Goal: Information Seeking & Learning: Learn about a topic

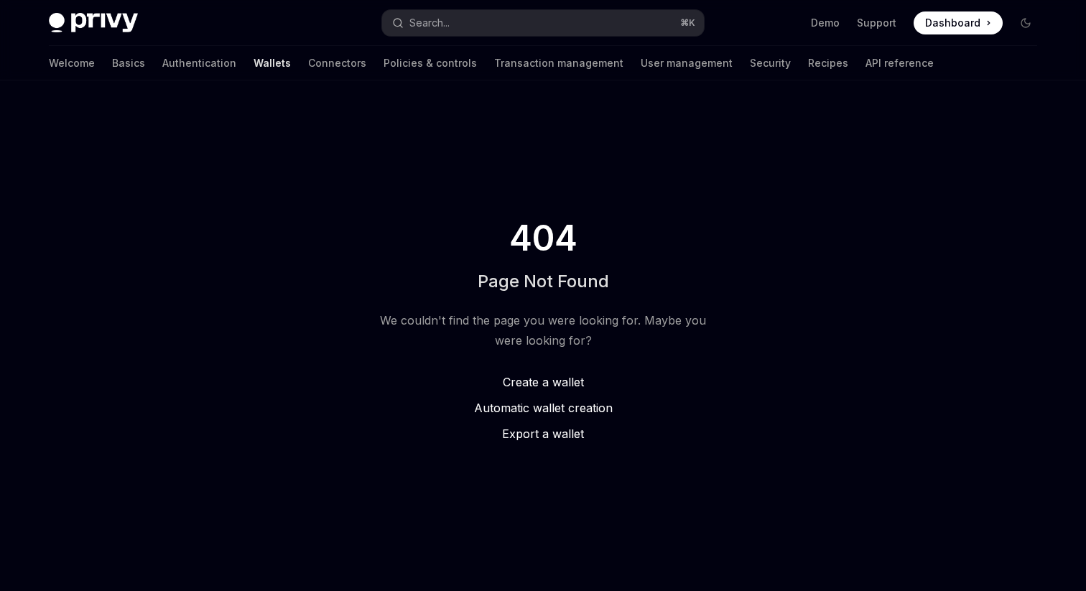
click at [95, 17] on img at bounding box center [93, 23] width 89 height 20
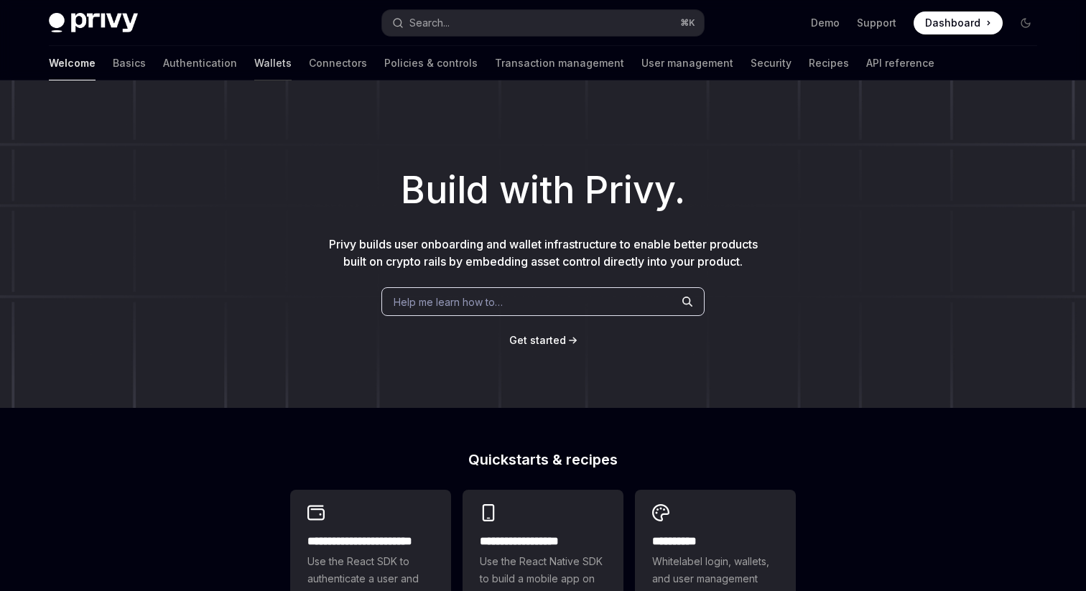
click at [254, 66] on link "Wallets" at bounding box center [272, 63] width 37 height 34
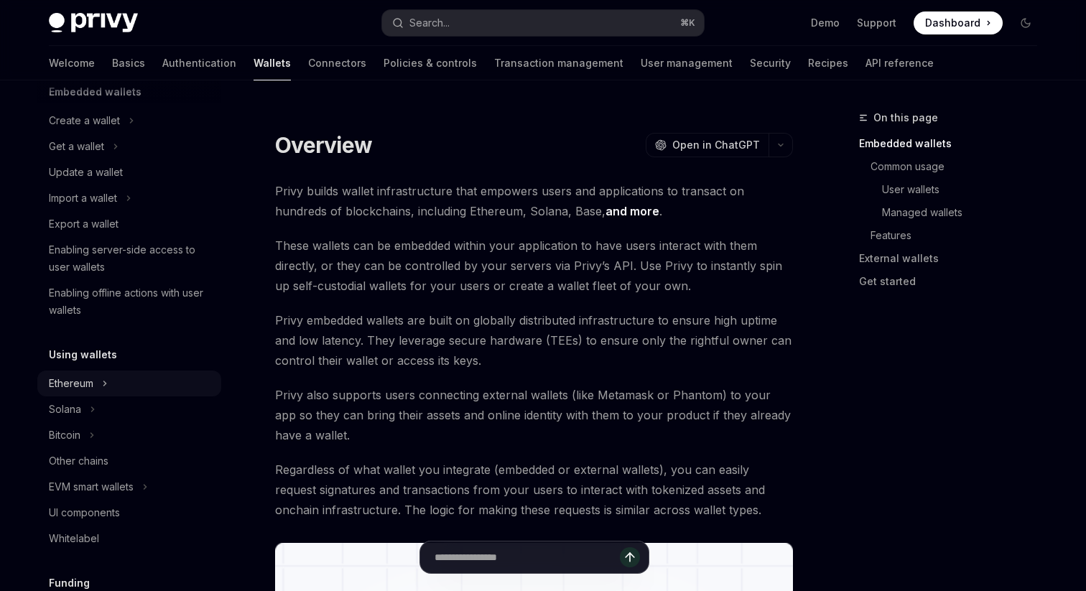
scroll to position [135, 0]
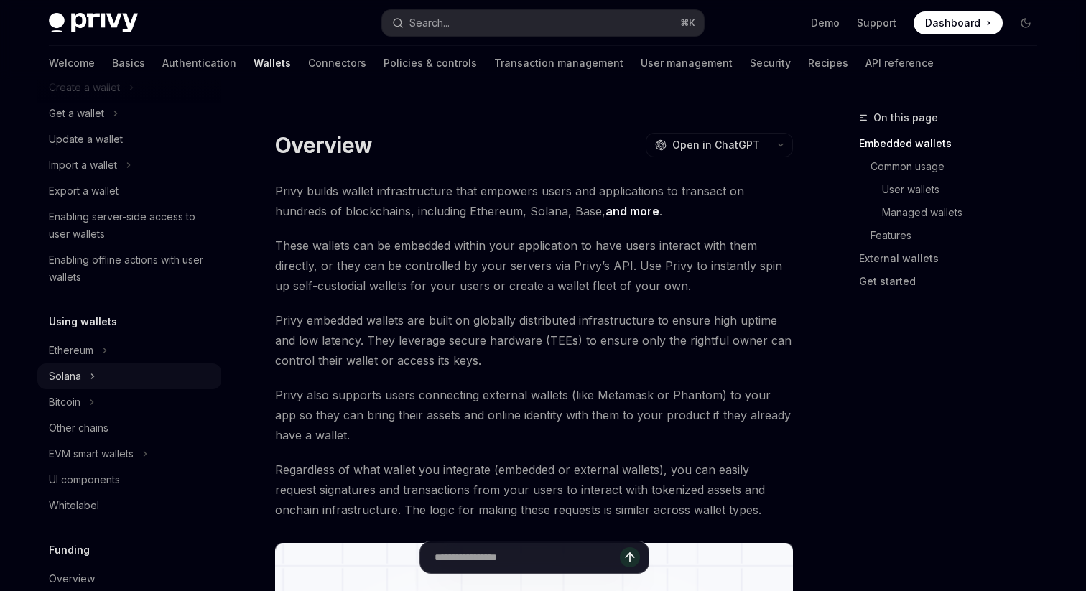
click at [79, 374] on div "Solana" at bounding box center [65, 376] width 32 height 17
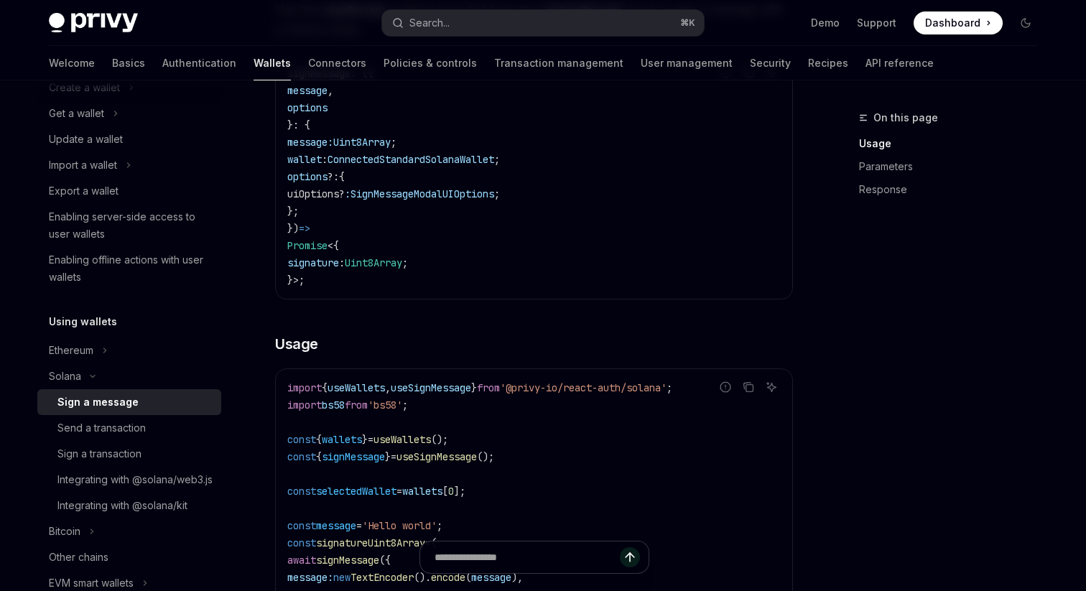
scroll to position [234, 0]
drag, startPoint x: 705, startPoint y: 388, endPoint x: 540, endPoint y: 389, distance: 165.1
click at [540, 389] on span "'@privy-io/react-auth/solana'" at bounding box center [583, 387] width 167 height 13
copy span "@privy-io/react-auth/solana"
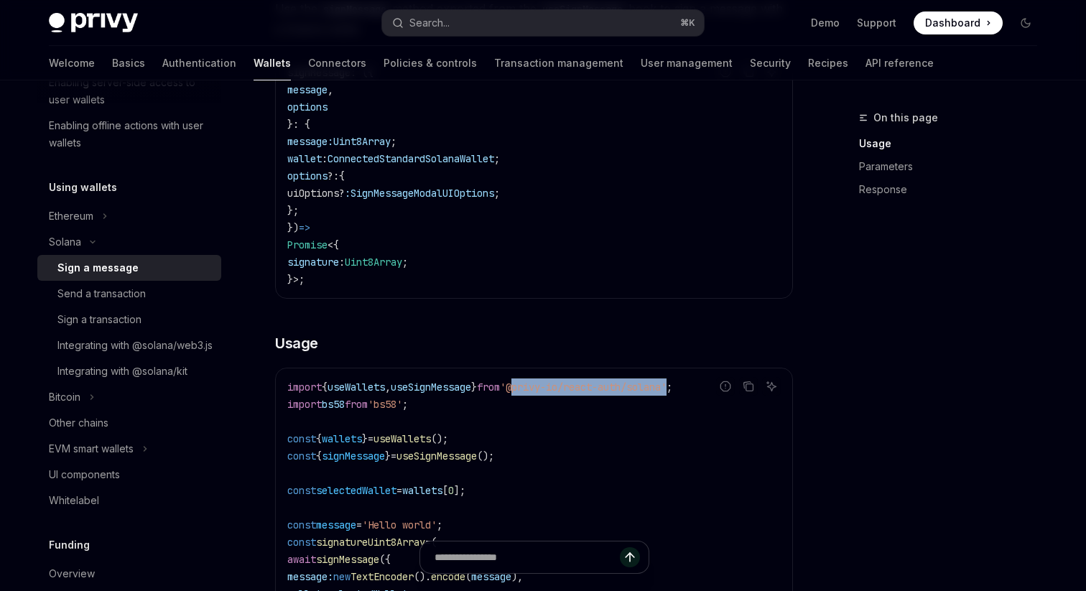
scroll to position [288, 0]
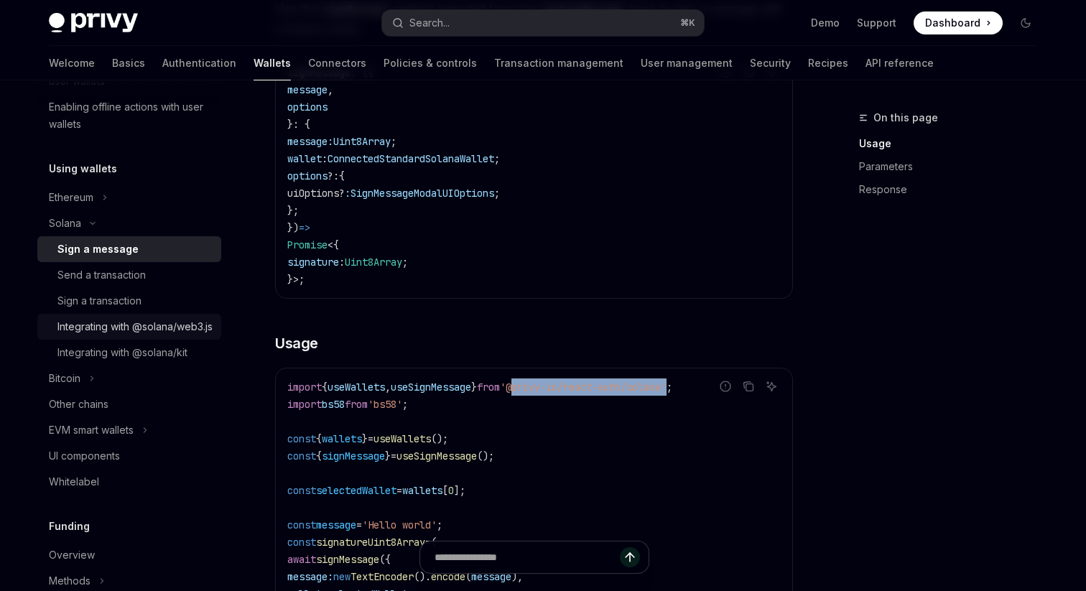
click at [111, 335] on div "Integrating with @solana/web3.js" at bounding box center [134, 326] width 155 height 17
type textarea "*"
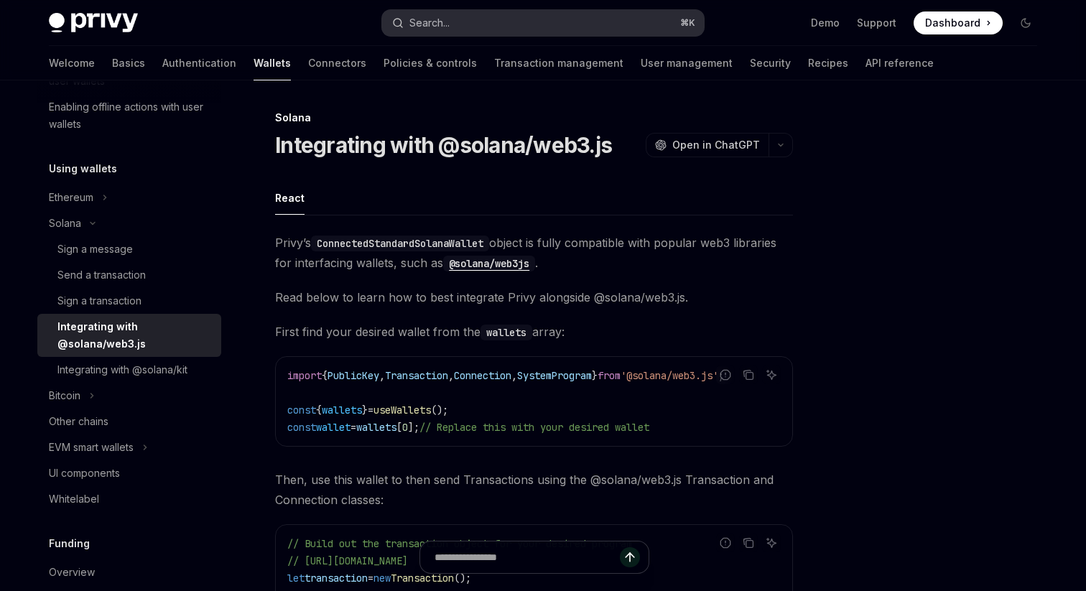
click at [444, 19] on div "Search..." at bounding box center [429, 22] width 40 height 17
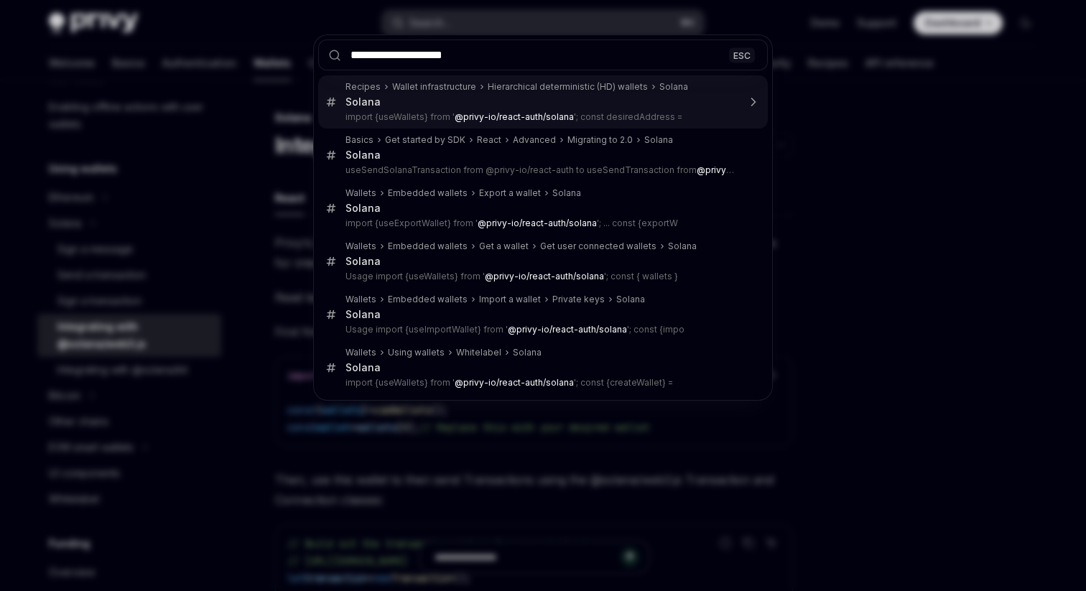
type input "**********"
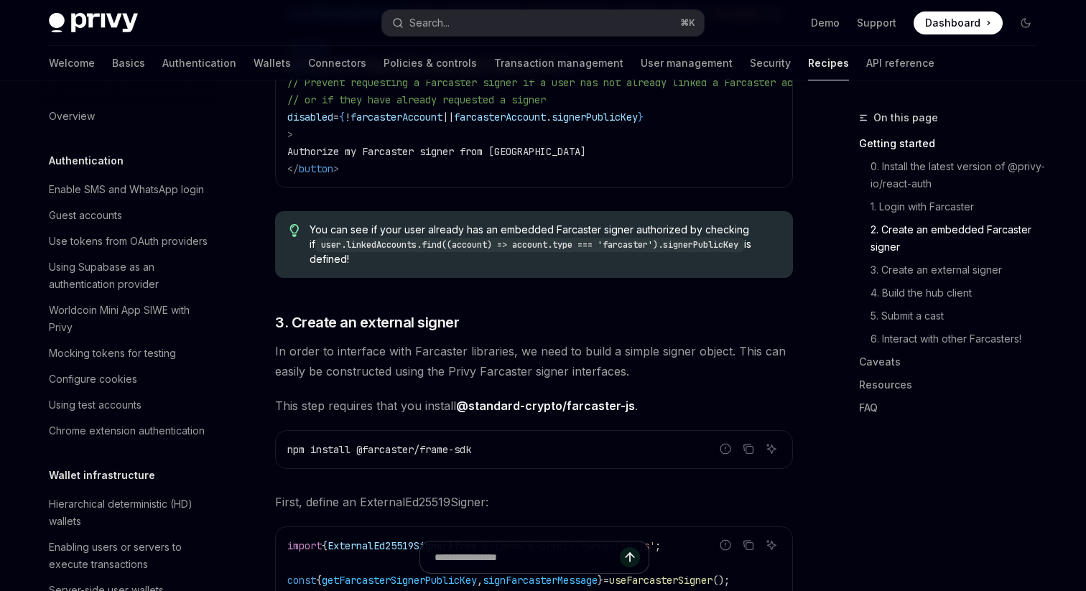
click at [99, 162] on h5 "Authentication" at bounding box center [86, 160] width 75 height 17
click at [112, 60] on link "Basics" at bounding box center [128, 63] width 33 height 34
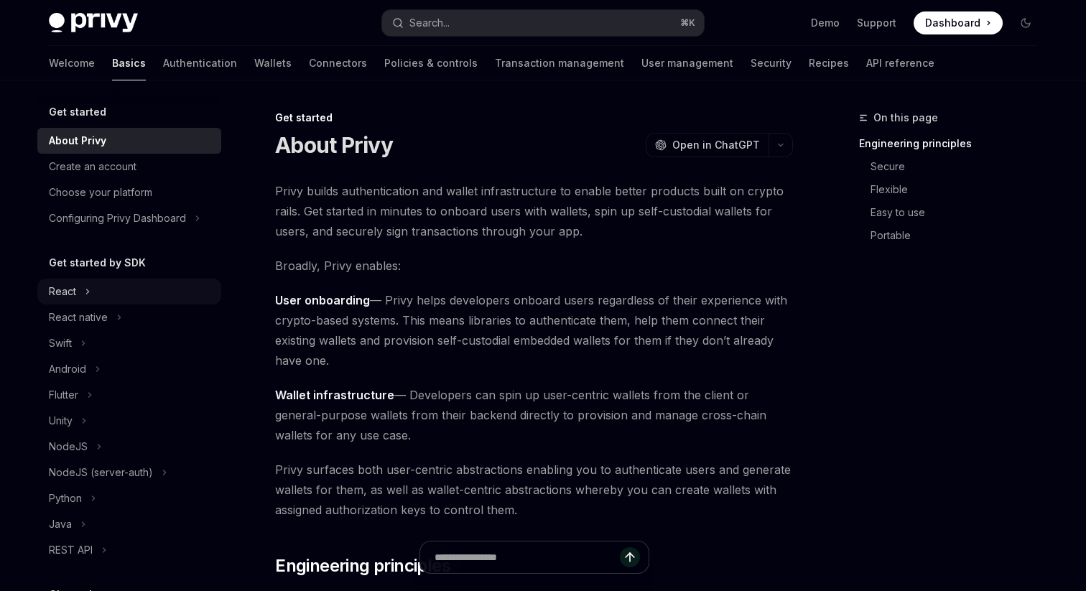
click at [75, 291] on div "React" at bounding box center [62, 291] width 27 height 17
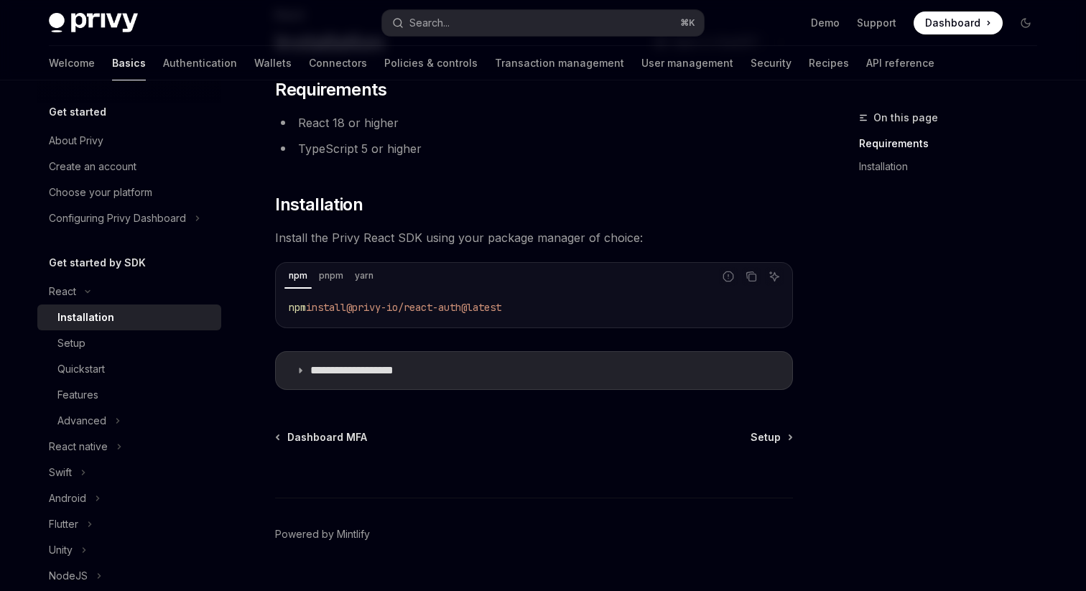
scroll to position [105, 0]
click at [399, 369] on p "**********" at bounding box center [369, 368] width 118 height 14
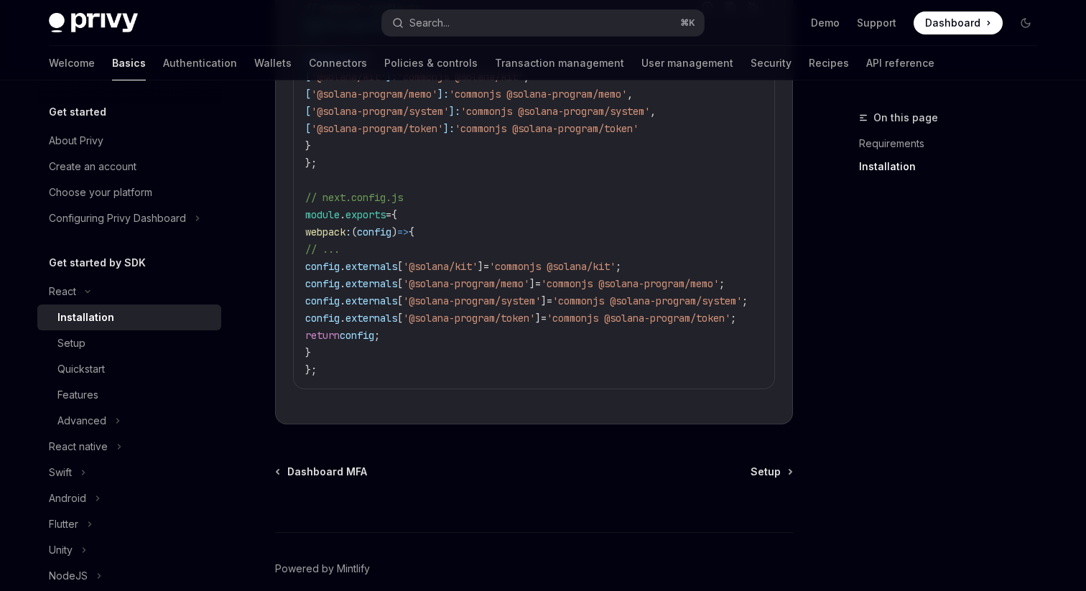
scroll to position [729, 0]
click at [135, 342] on div "Setup" at bounding box center [134, 343] width 155 height 17
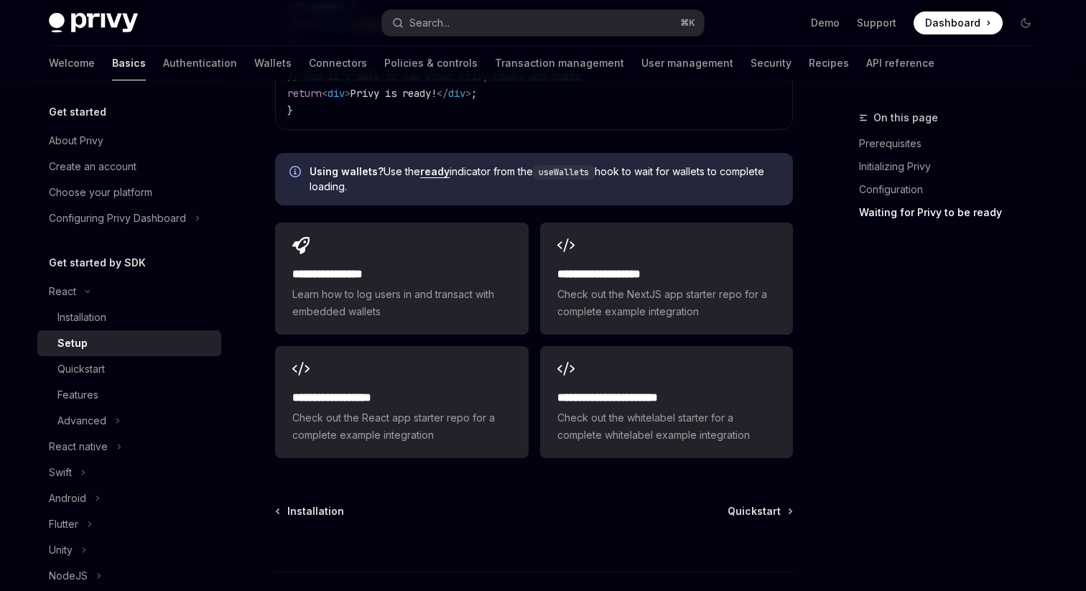
scroll to position [1797, 0]
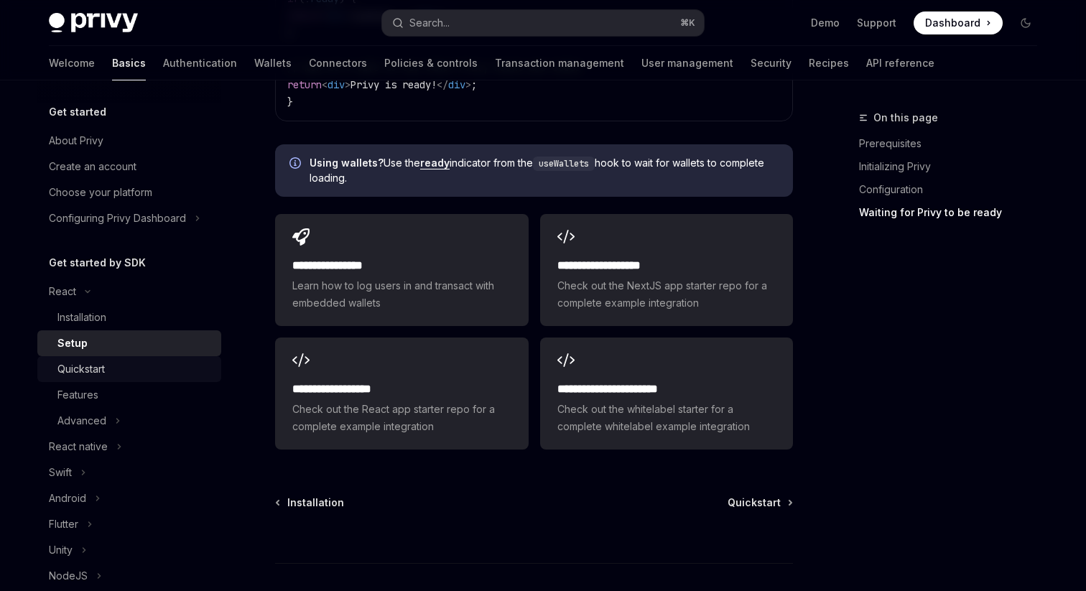
click at [118, 375] on div "Quickstart" at bounding box center [134, 368] width 155 height 17
type textarea "*"
